Goal: Information Seeking & Learning: Understand process/instructions

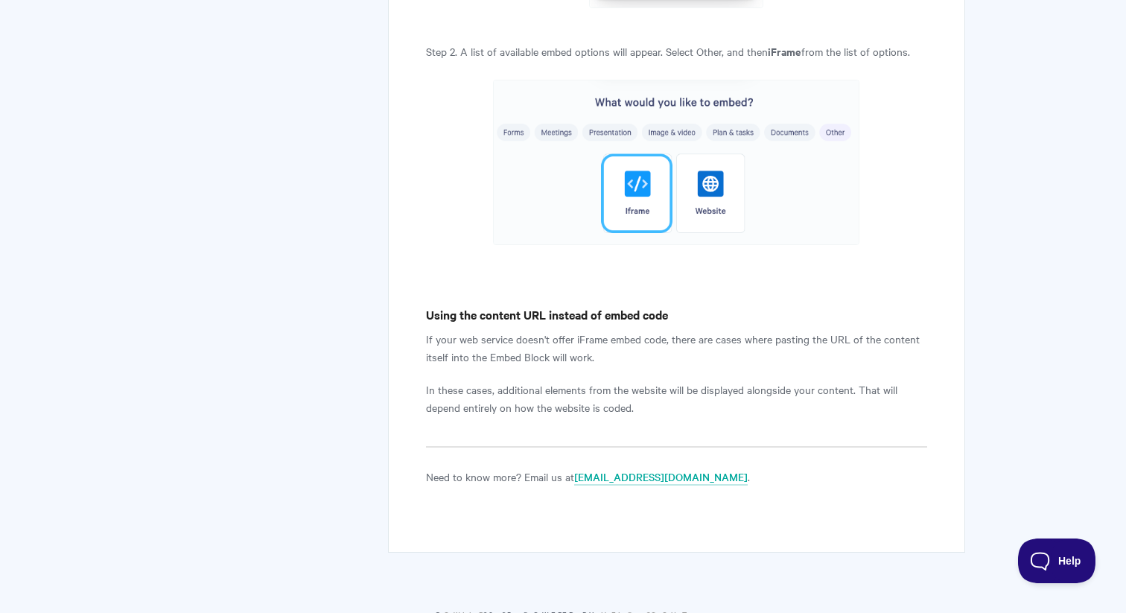
scroll to position [3013, 0]
click at [724, 199] on img at bounding box center [676, 162] width 366 height 165
click at [712, 219] on img at bounding box center [676, 162] width 366 height 165
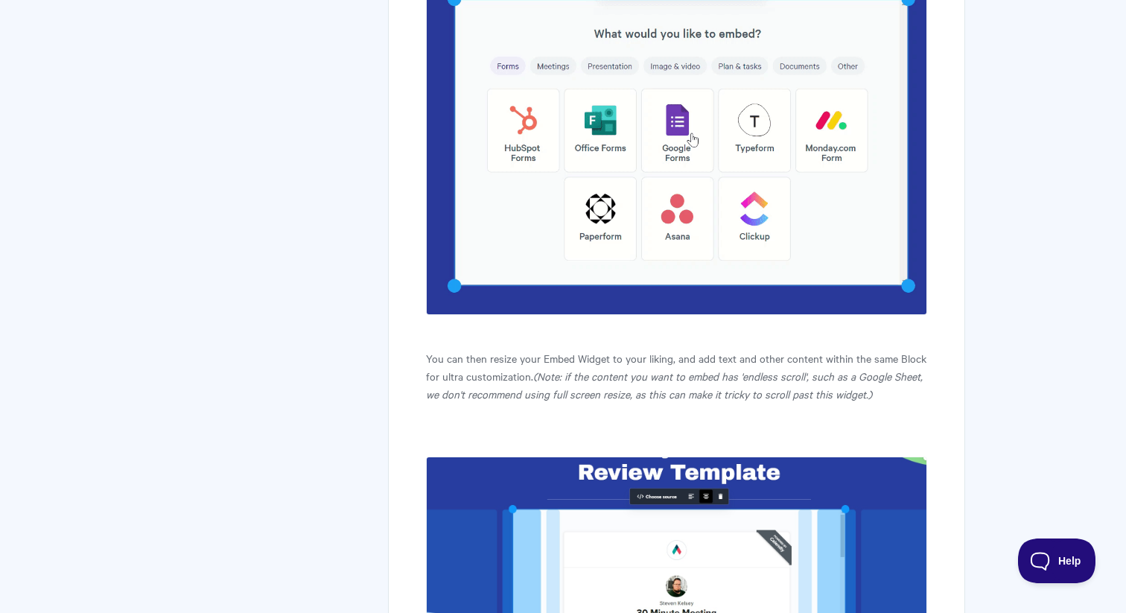
scroll to position [1400, 0]
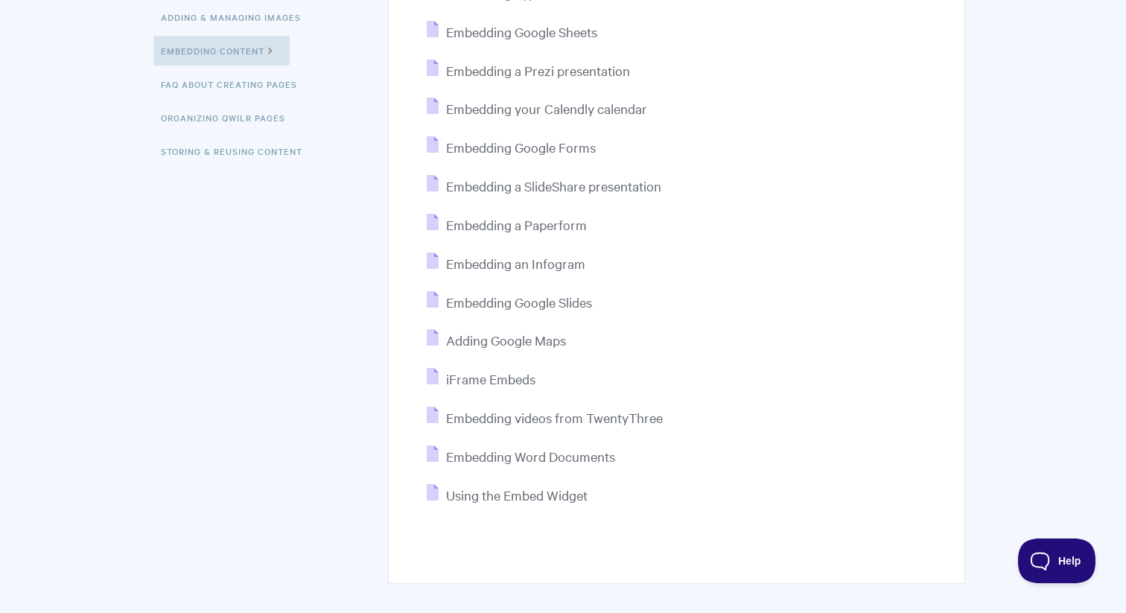
scroll to position [441, 0]
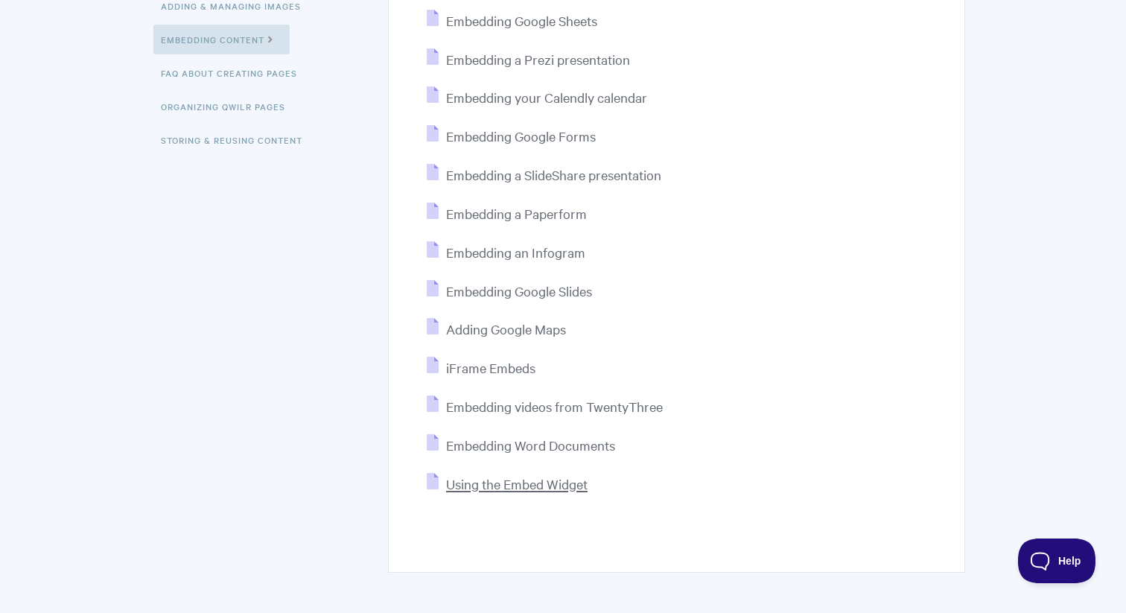
click at [514, 489] on span "Using the Embed Widget" at bounding box center [517, 483] width 142 height 17
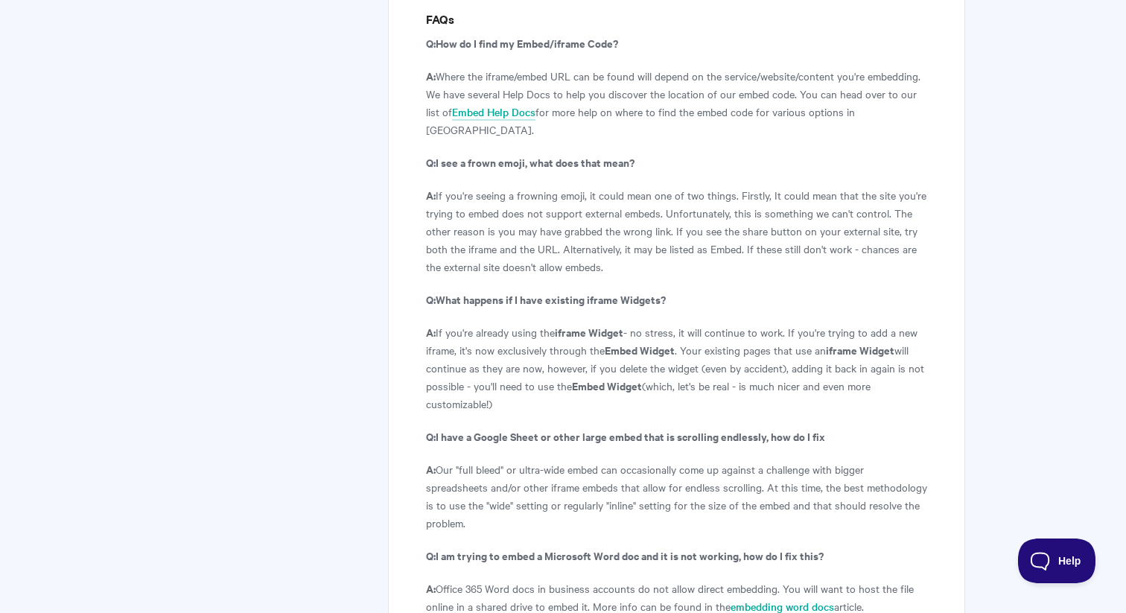
scroll to position [2767, 0]
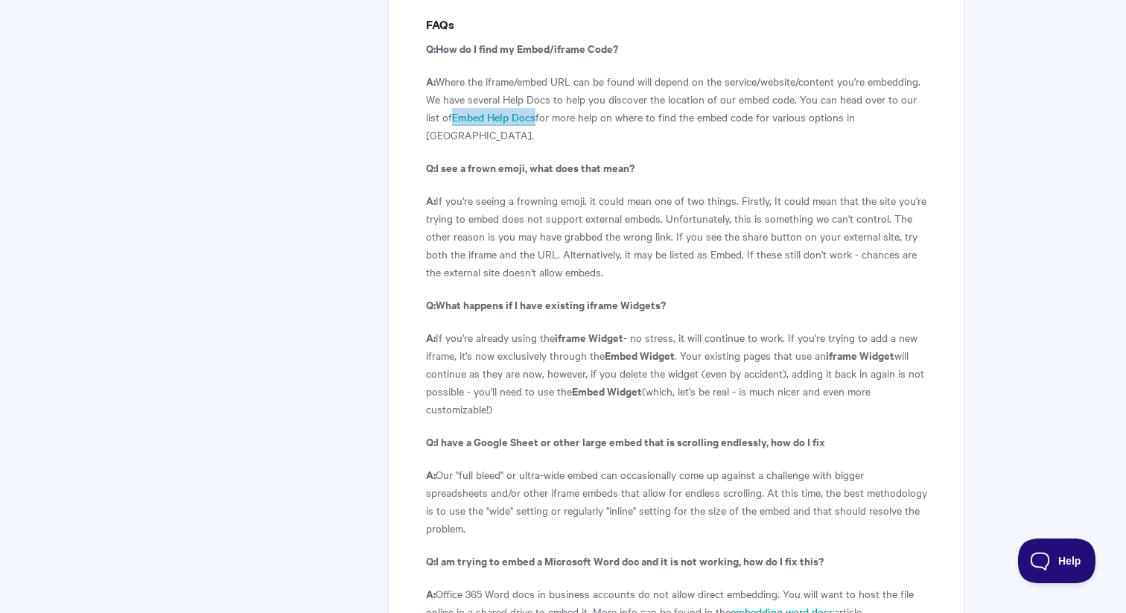
click at [488, 121] on link "Embed Help Docs" at bounding box center [493, 117] width 83 height 16
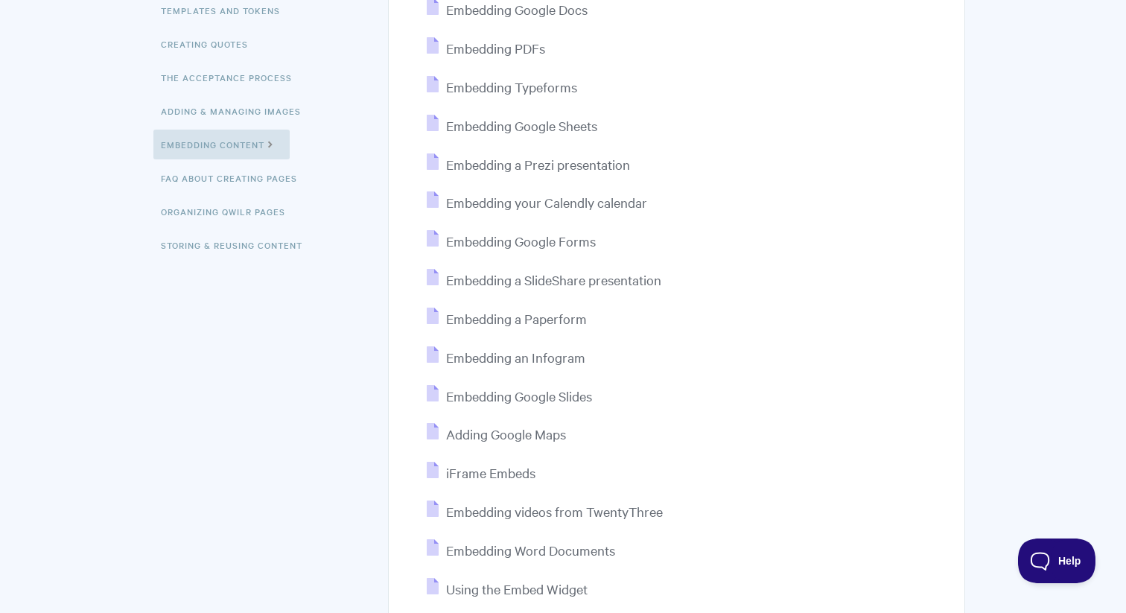
scroll to position [369, 0]
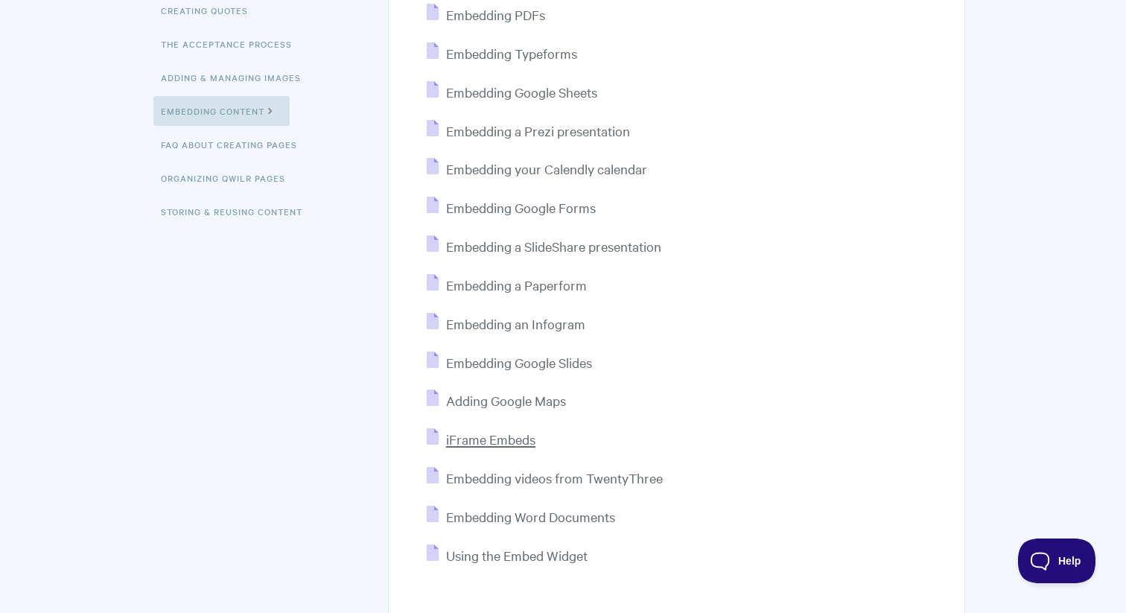
click at [490, 443] on span "iFrame Embeds" at bounding box center [490, 439] width 89 height 17
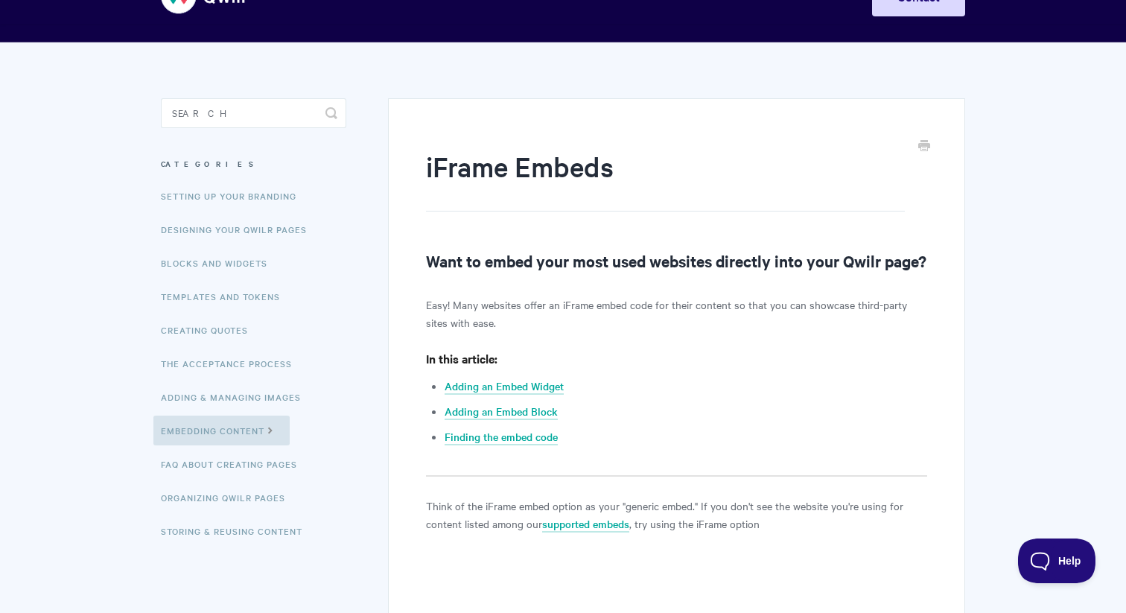
scroll to position [51, 0]
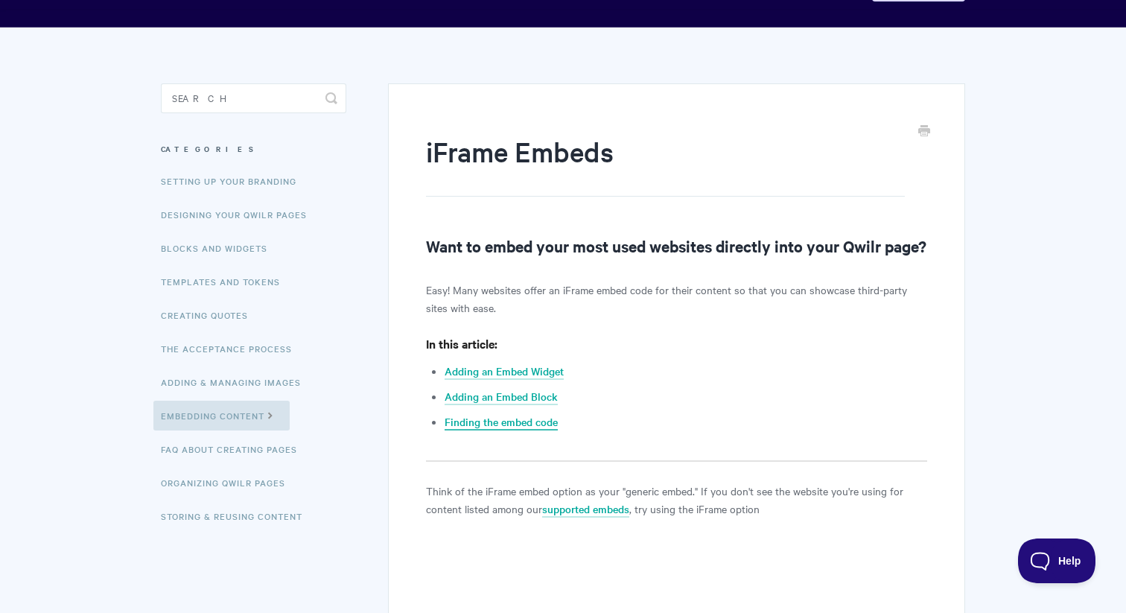
click at [490, 431] on link "Finding the embed code" at bounding box center [501, 422] width 113 height 16
